Goal: Information Seeking & Learning: Learn about a topic

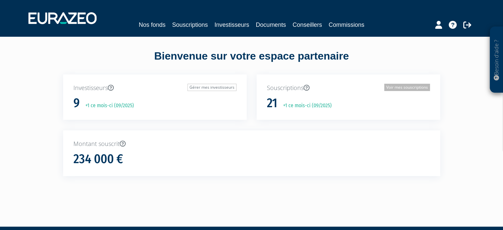
click at [400, 90] on link "Voir mes souscriptions" at bounding box center [407, 87] width 46 height 7
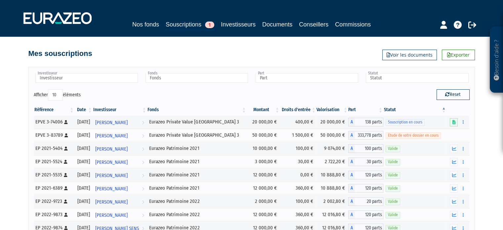
click at [175, 111] on th "Fonds" at bounding box center [197, 109] width 100 height 11
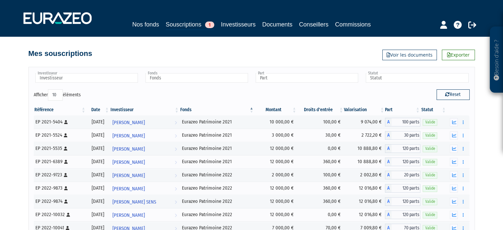
click at [203, 106] on th "Fonds" at bounding box center [216, 109] width 75 height 11
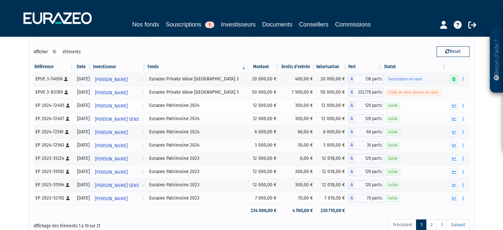
scroll to position [33, 0]
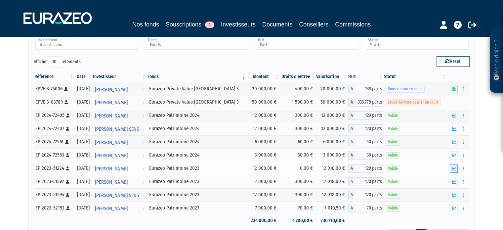
click at [452, 166] on icon "button" at bounding box center [453, 168] width 4 height 4
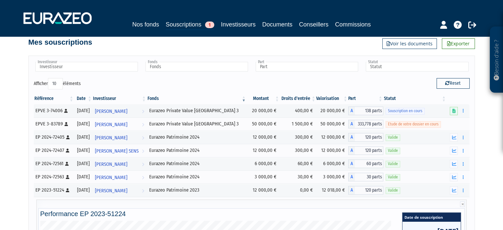
scroll to position [0, 0]
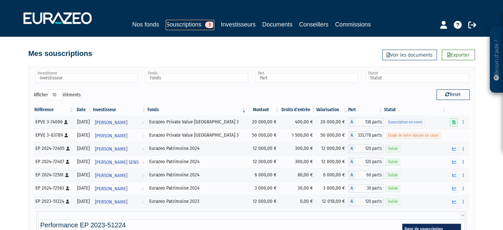
click at [193, 27] on link "Souscriptions 1" at bounding box center [190, 25] width 49 height 10
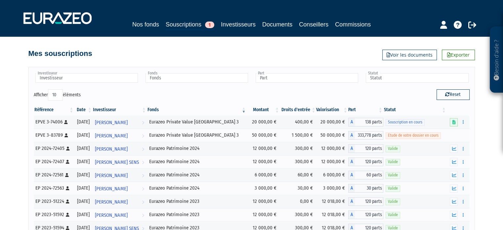
click at [143, 33] on nav "Nos fonds Souscriptions 1 Investisseurs Documents Conseillers Commissions" at bounding box center [251, 18] width 503 height 36
click at [145, 24] on link "Nos fonds" at bounding box center [145, 24] width 27 height 9
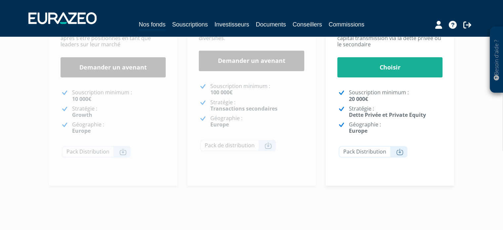
scroll to position [123, 0]
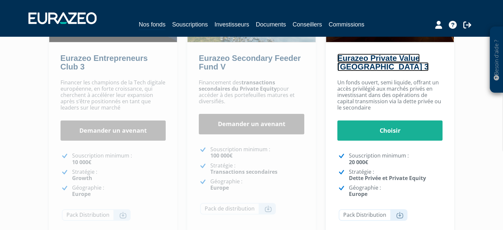
click at [380, 55] on link "Eurazeo Private Value [GEOGRAPHIC_DATA] 3" at bounding box center [382, 63] width 91 height 18
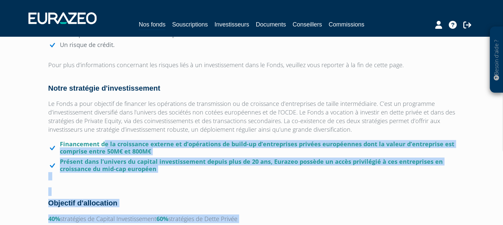
scroll to position [297, 0]
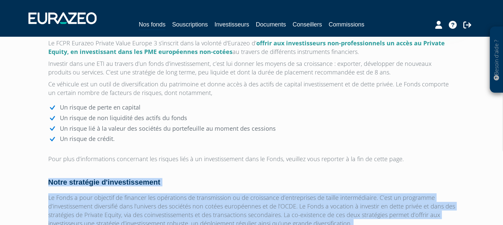
drag, startPoint x: 268, startPoint y: 161, endPoint x: 50, endPoint y: 183, distance: 219.3
copy div "Lorem ipsumdolo s'ametconsectetu Ad Elits d eius temporin ut laboreet dol magna…"
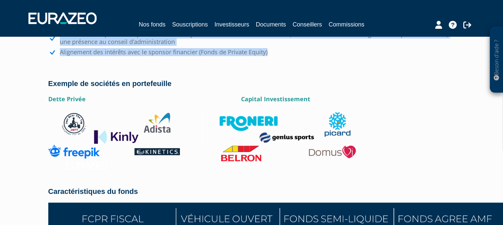
scroll to position [925, 0]
